Goal: Task Accomplishment & Management: Use online tool/utility

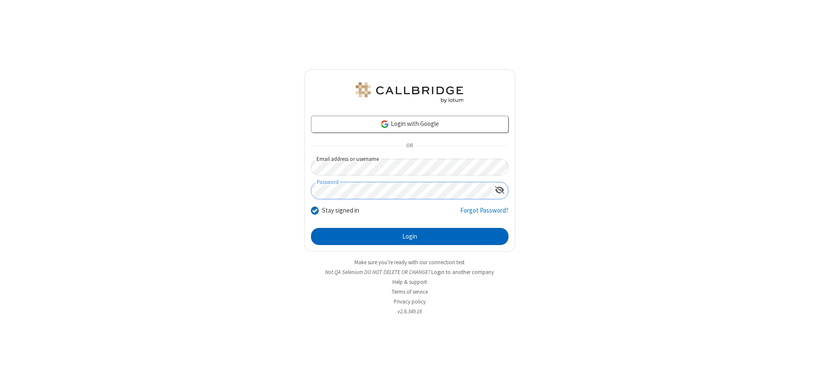
click at [410, 236] on button "Login" at bounding box center [410, 236] width 198 height 17
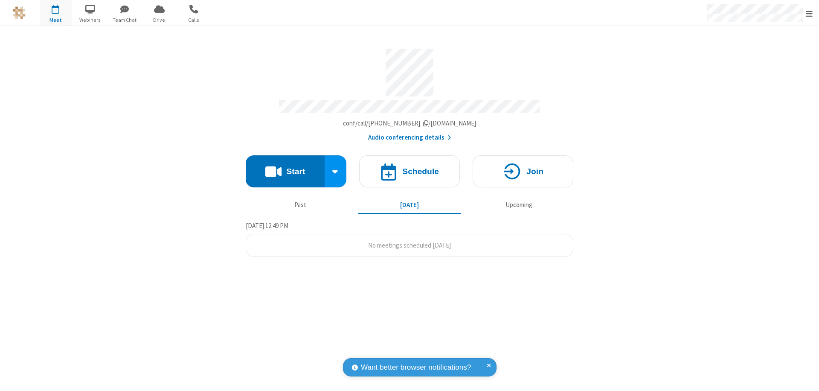
click at [285, 167] on button "Start" at bounding box center [285, 171] width 79 height 32
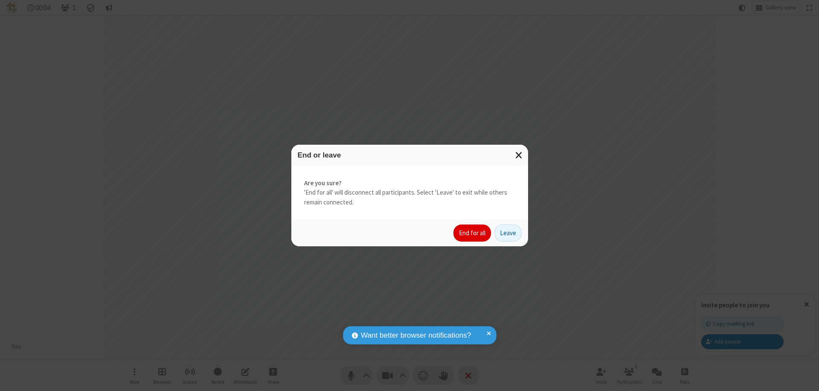
click at [473, 233] on button "End for all" at bounding box center [473, 232] width 38 height 17
